Goal: Obtain resource: Download file/media

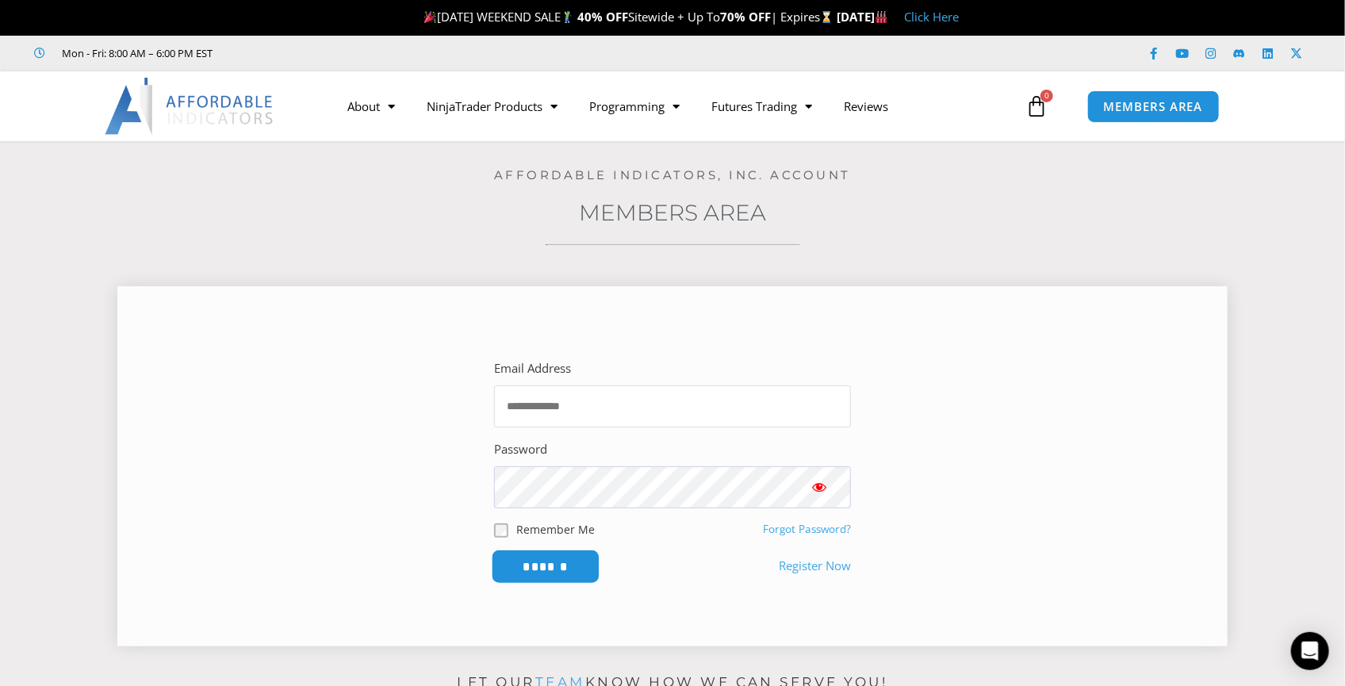
type input "**********"
click at [551, 568] on input "******" at bounding box center [546, 567] width 109 height 34
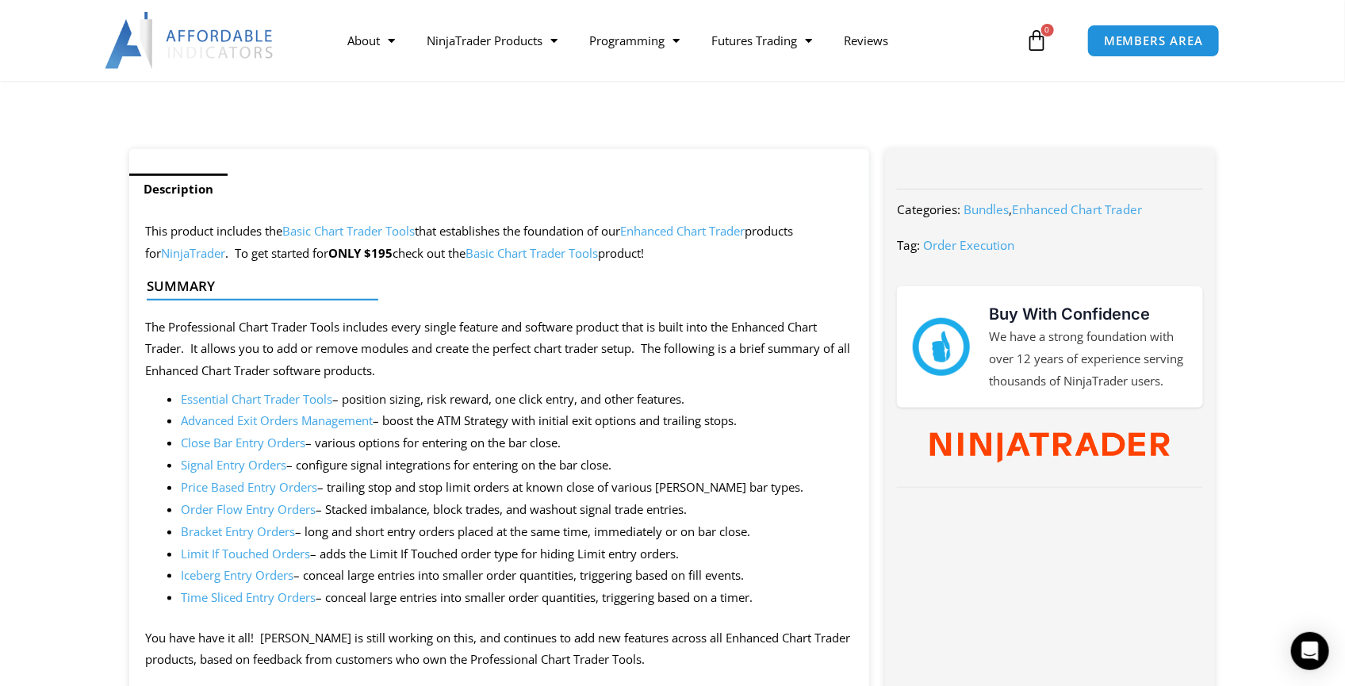
scroll to position [616, 0]
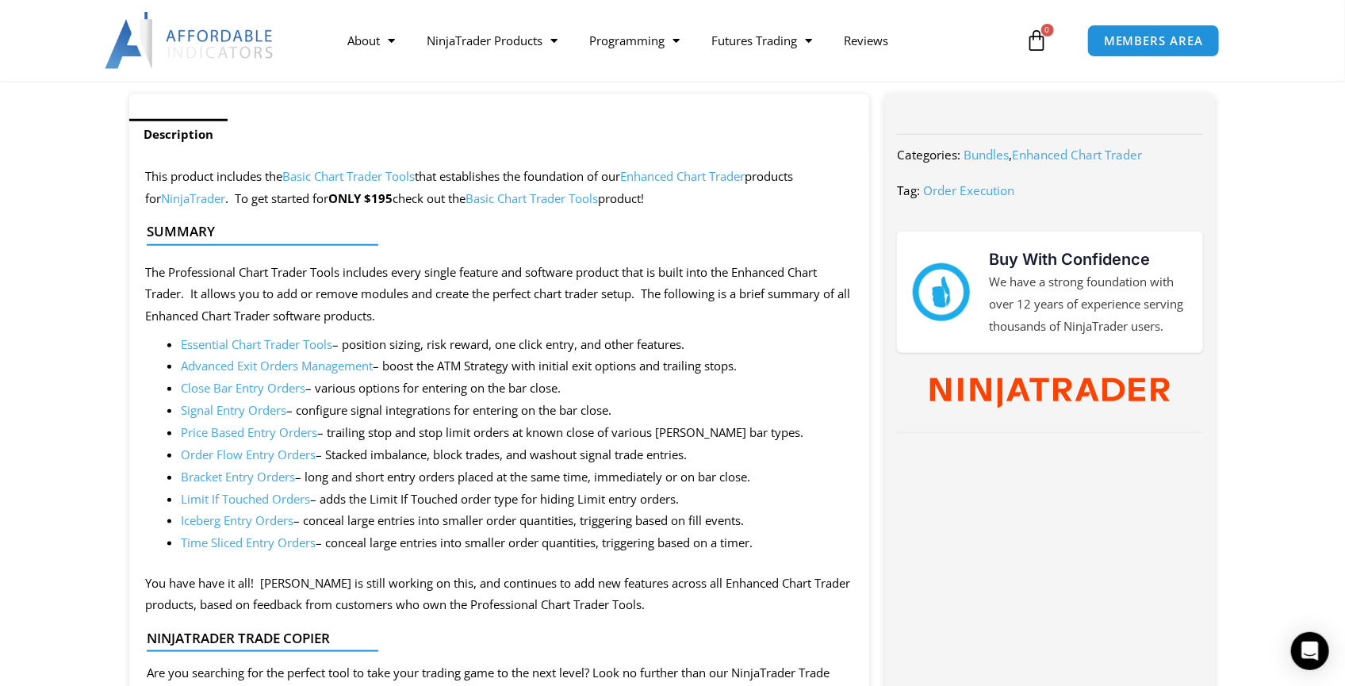
click at [233, 409] on link "Signal Entry Orders" at bounding box center [233, 410] width 105 height 16
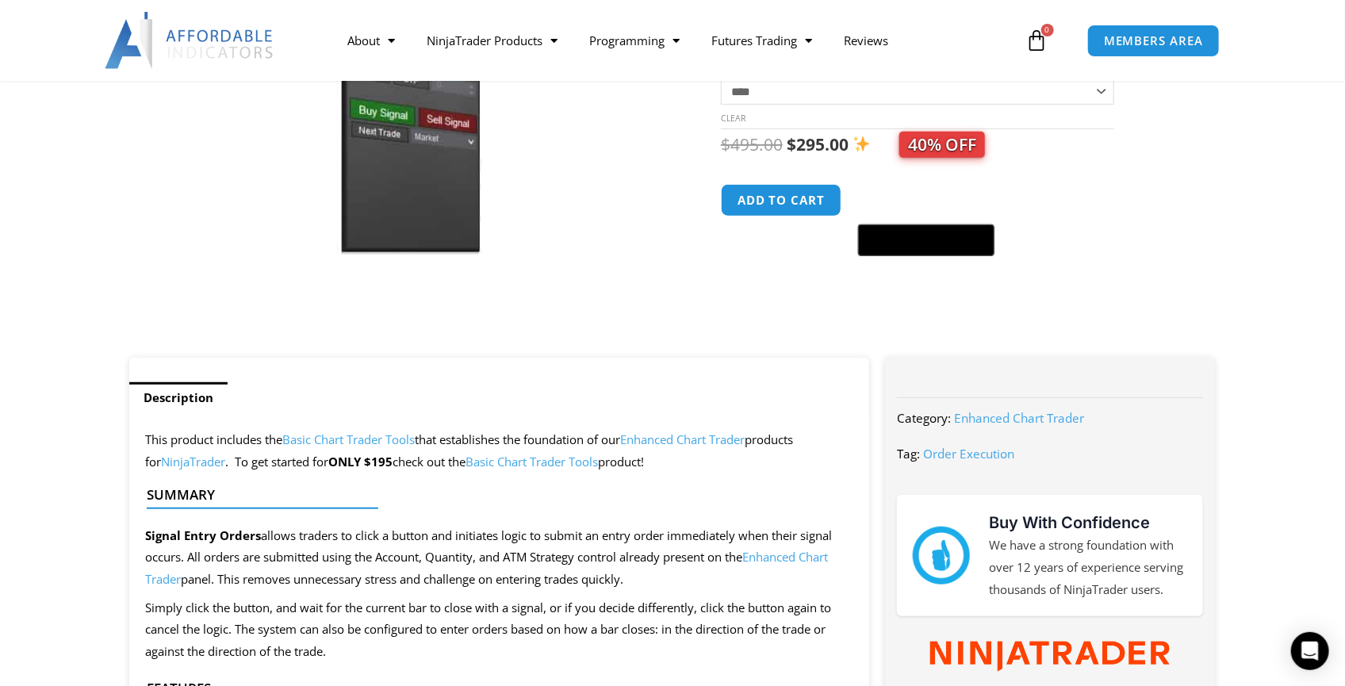
scroll to position [352, 0]
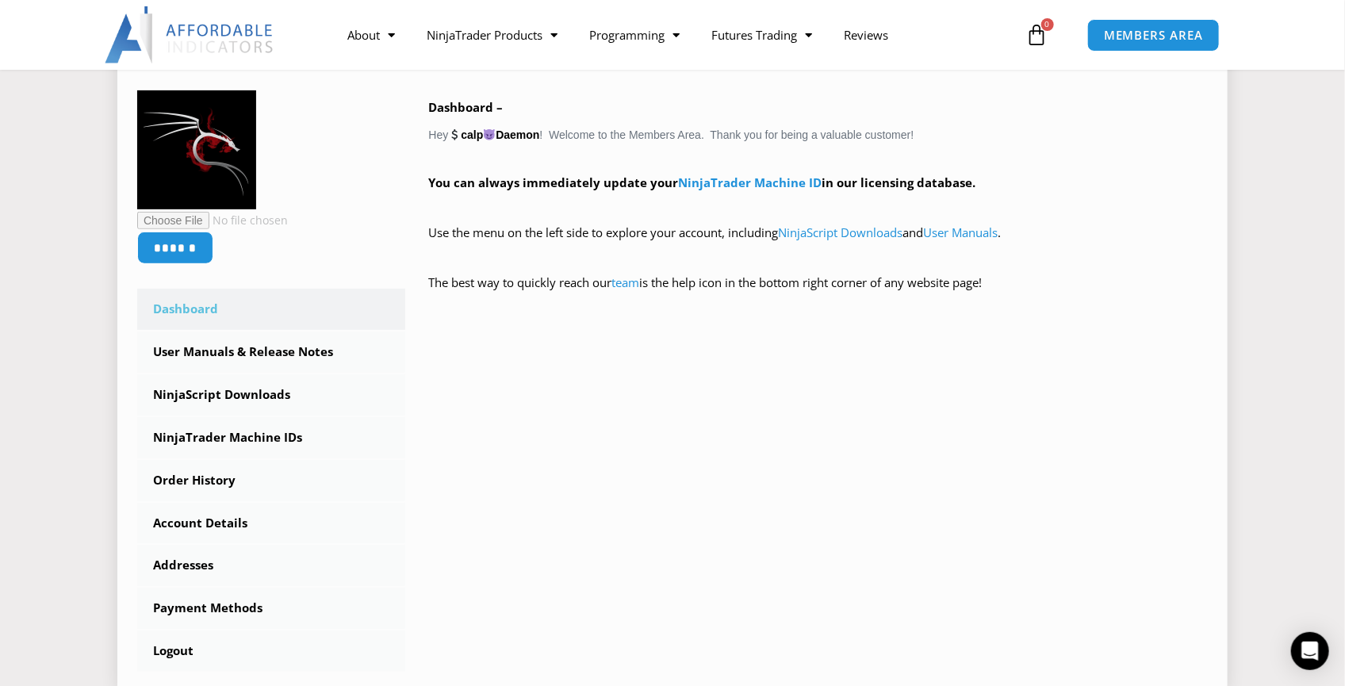
scroll to position [264, 0]
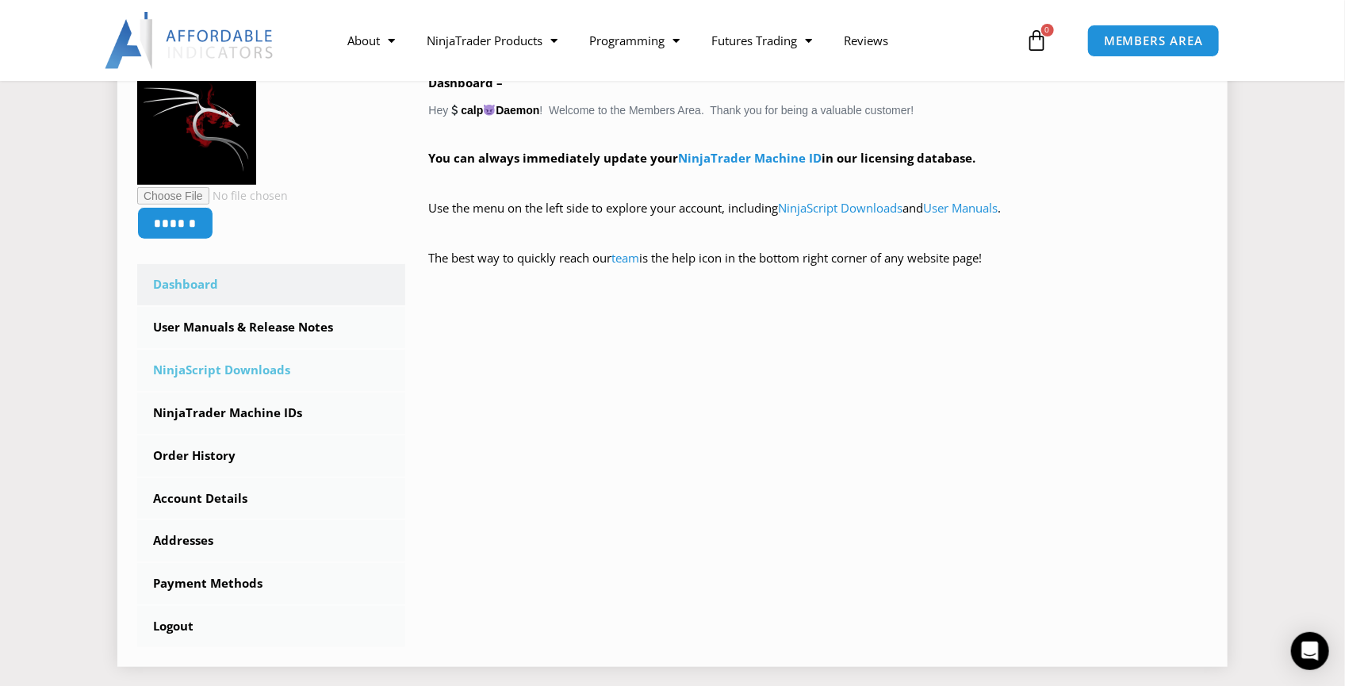
click at [252, 373] on link "NinjaScript Downloads" at bounding box center [271, 370] width 268 height 41
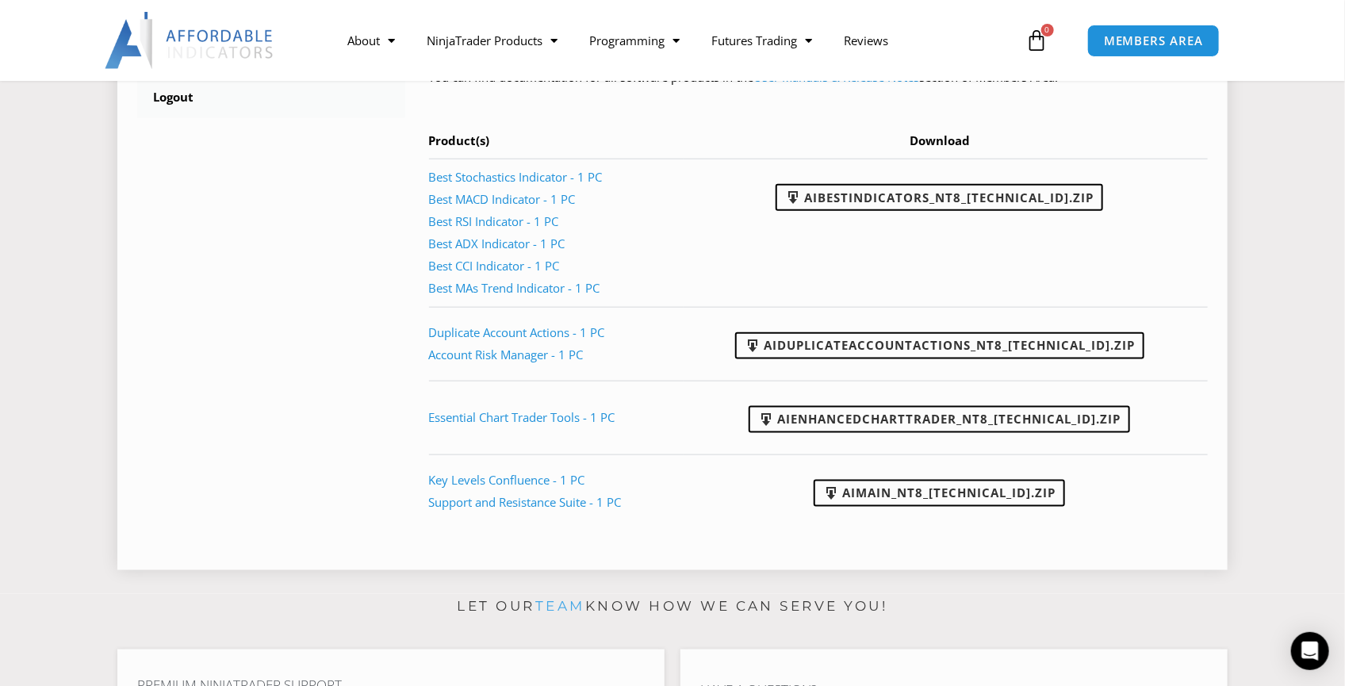
scroll to position [704, 0]
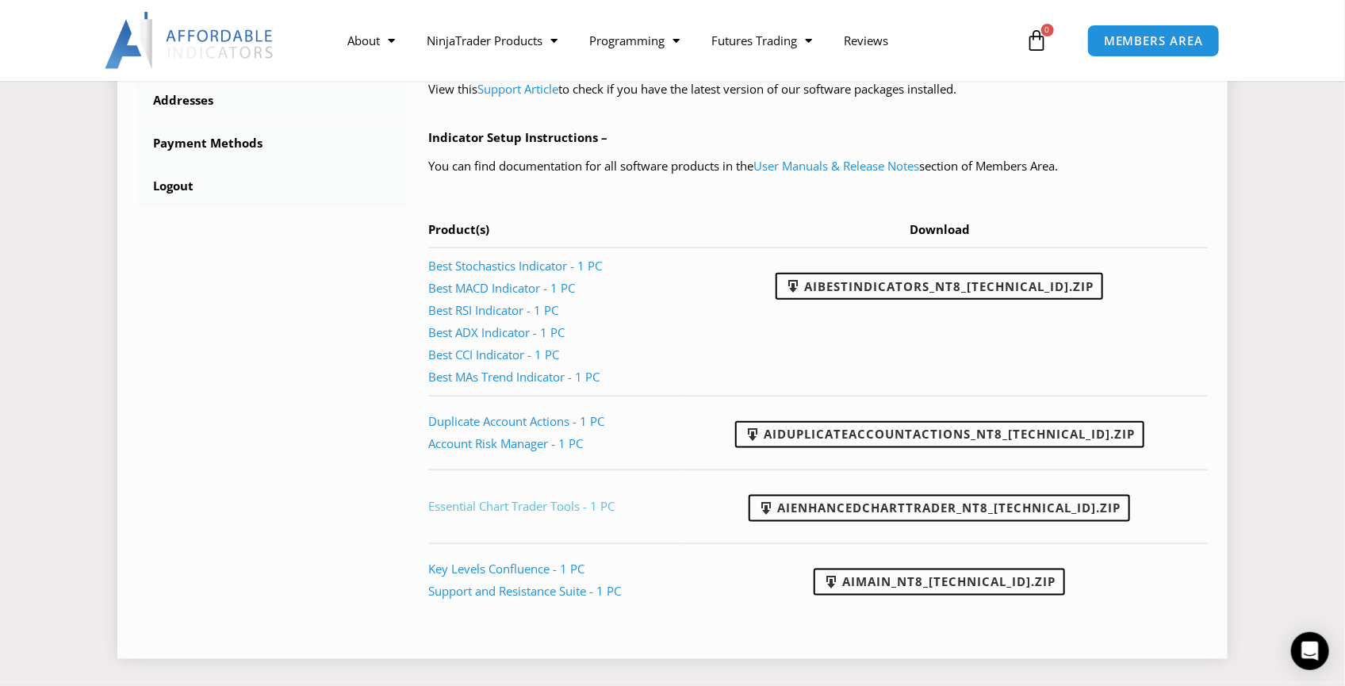
click at [535, 506] on link "Essential Chart Trader Tools - 1 PC" at bounding box center [522, 506] width 186 height 16
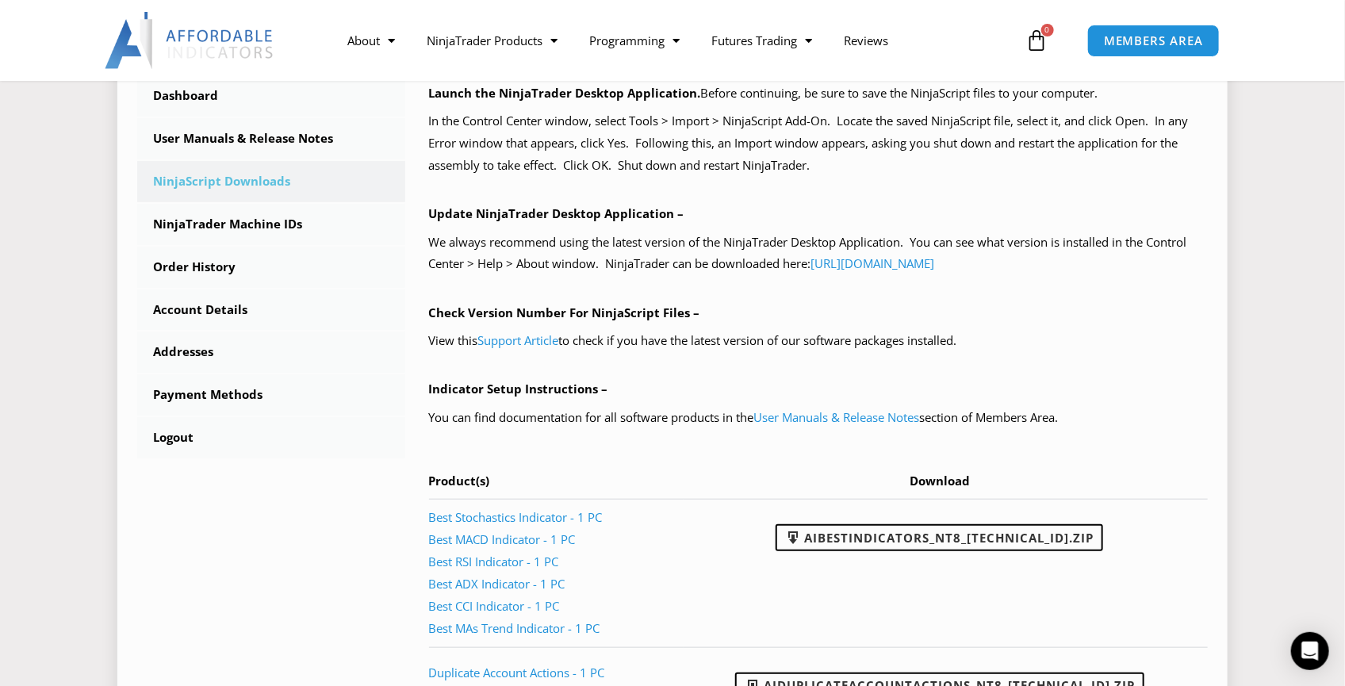
scroll to position [251, 0]
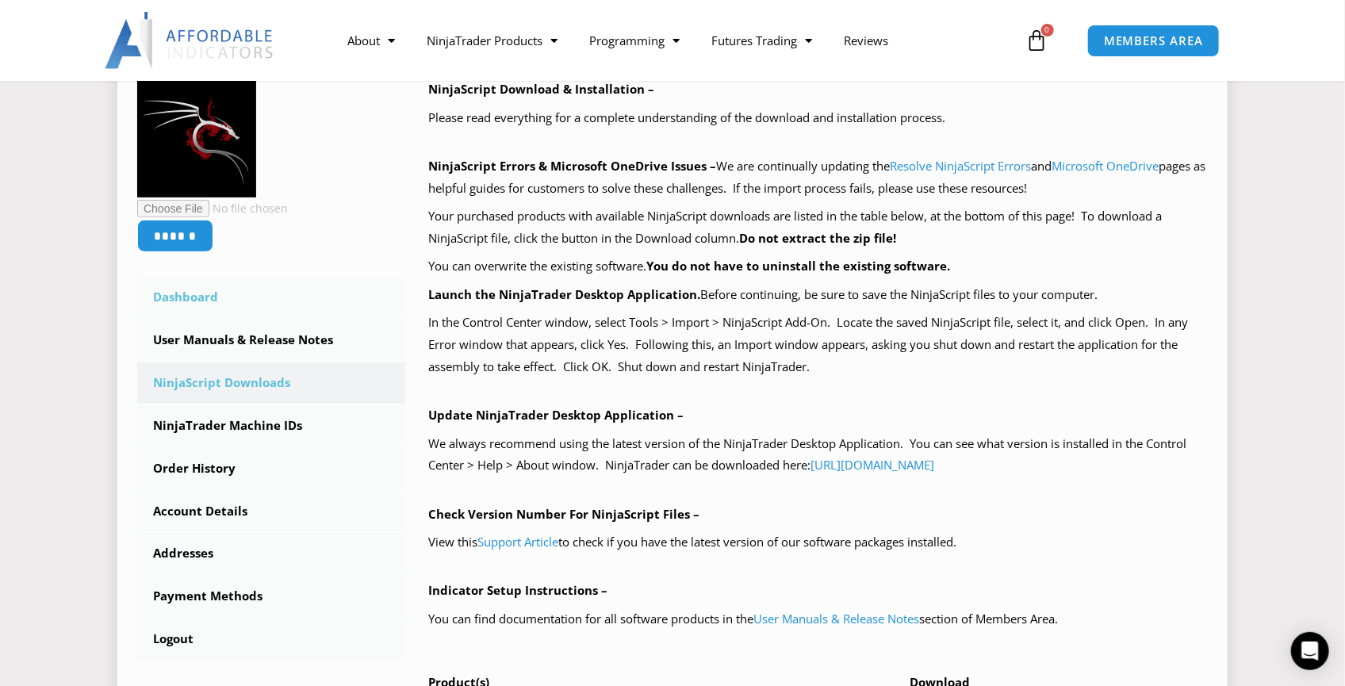
click at [209, 291] on link "Dashboard" at bounding box center [271, 297] width 268 height 41
